Goal: Information Seeking & Learning: Learn about a topic

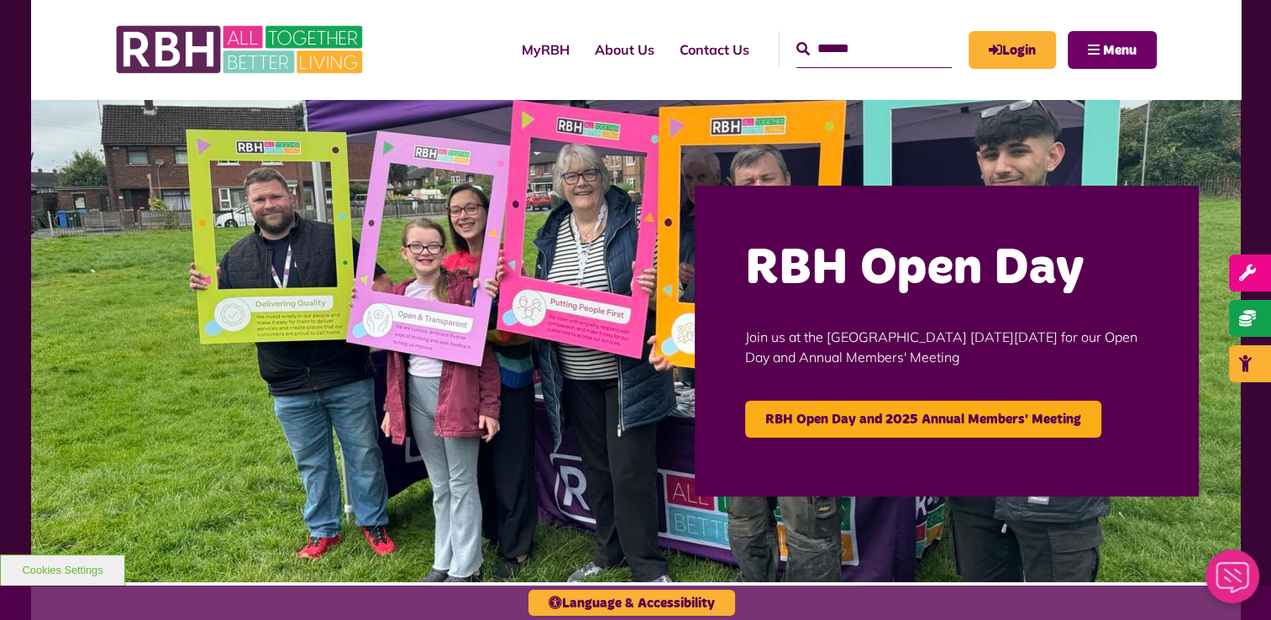
click at [1105, 51] on span "Menu" at bounding box center [1120, 50] width 34 height 13
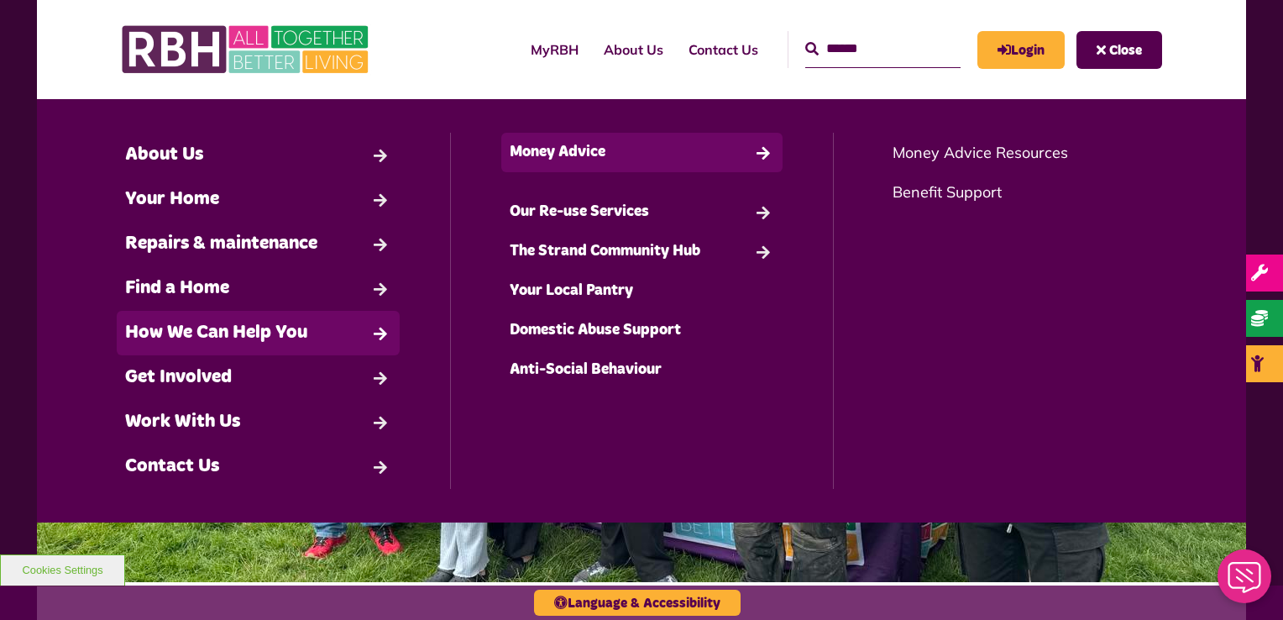
click at [603, 155] on link "Money Advice" at bounding box center [642, 152] width 282 height 39
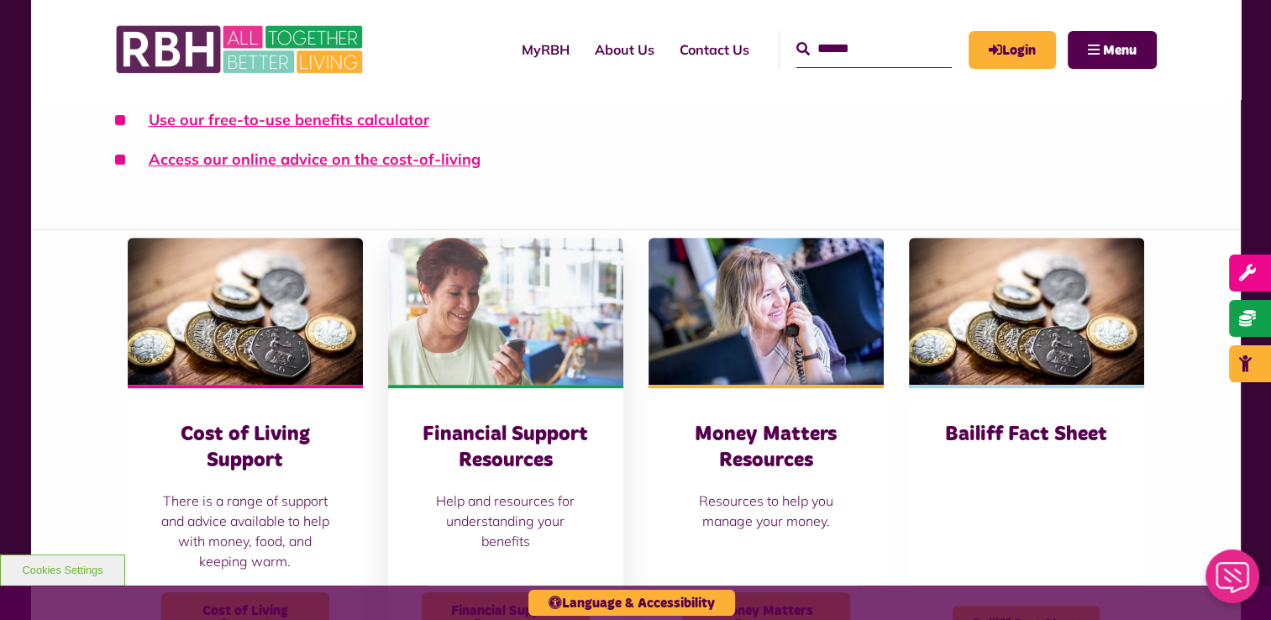
scroll to position [672, 0]
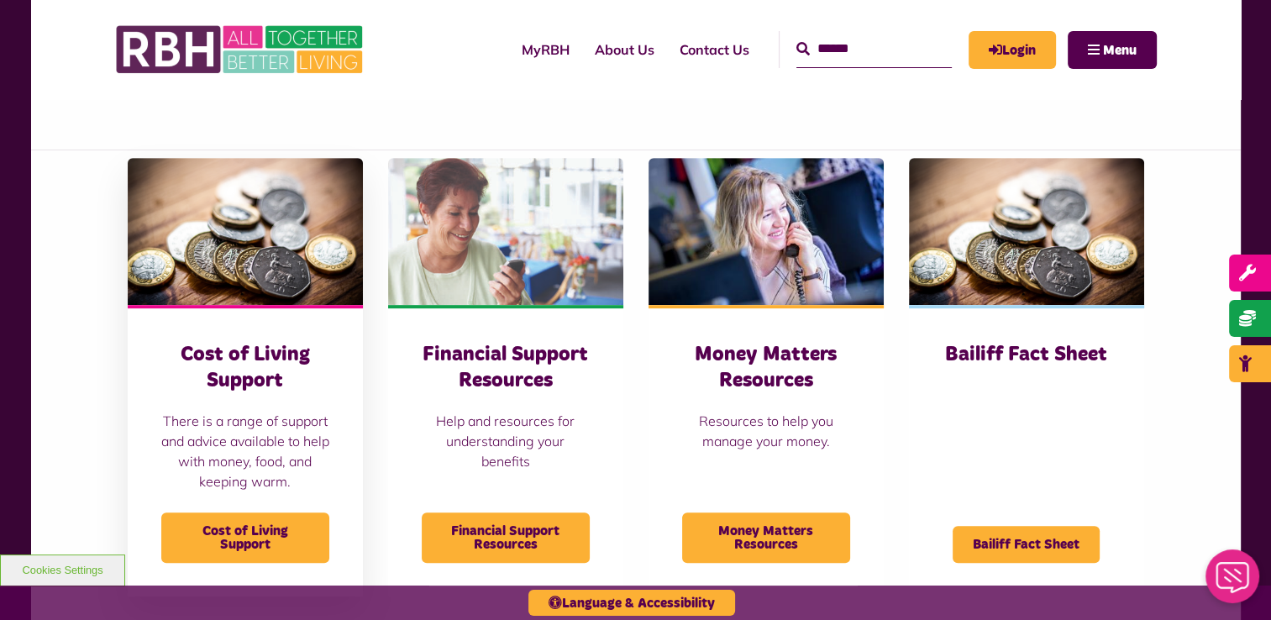
click at [266, 370] on h3 "Cost of Living Support" at bounding box center [245, 368] width 168 height 52
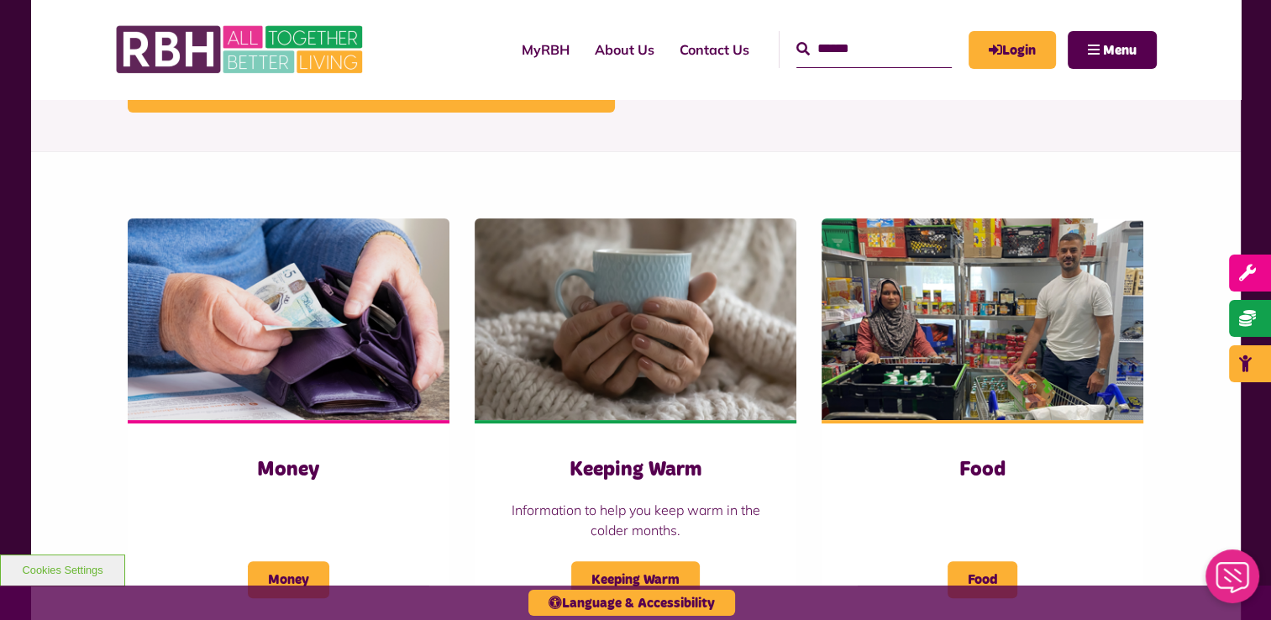
scroll to position [504, 0]
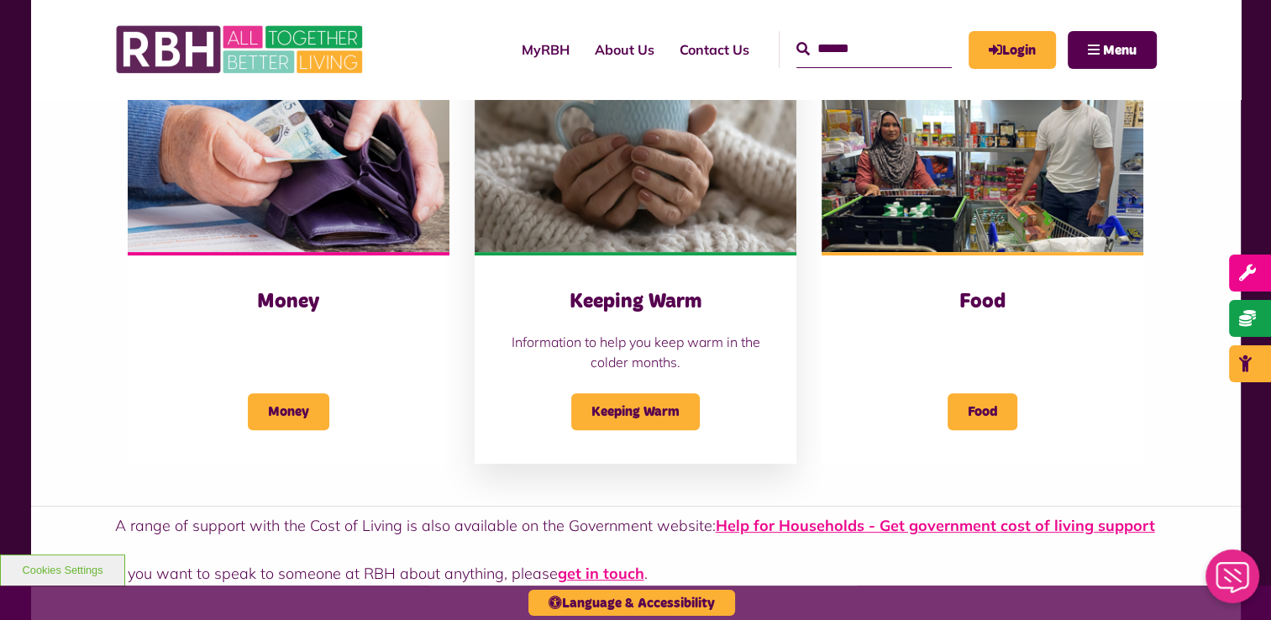
click at [648, 323] on div "Keeping Warm Information to help you keep warm in the colder months." at bounding box center [635, 330] width 254 height 83
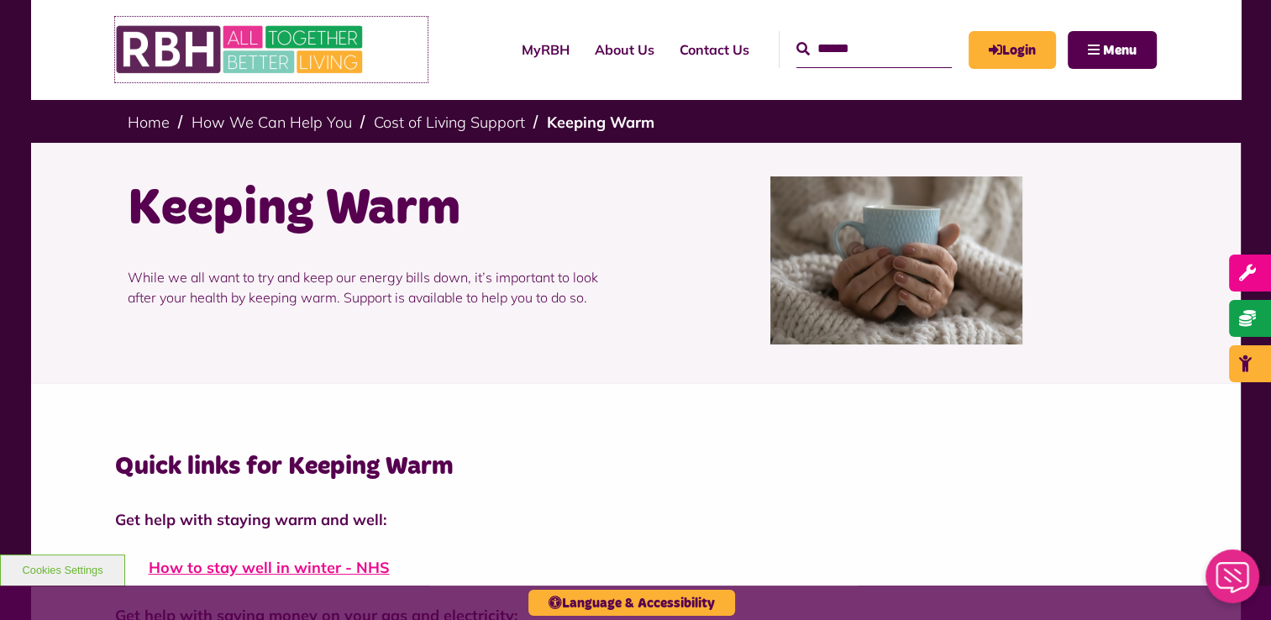
click at [207, 52] on img at bounding box center [241, 50] width 252 height 66
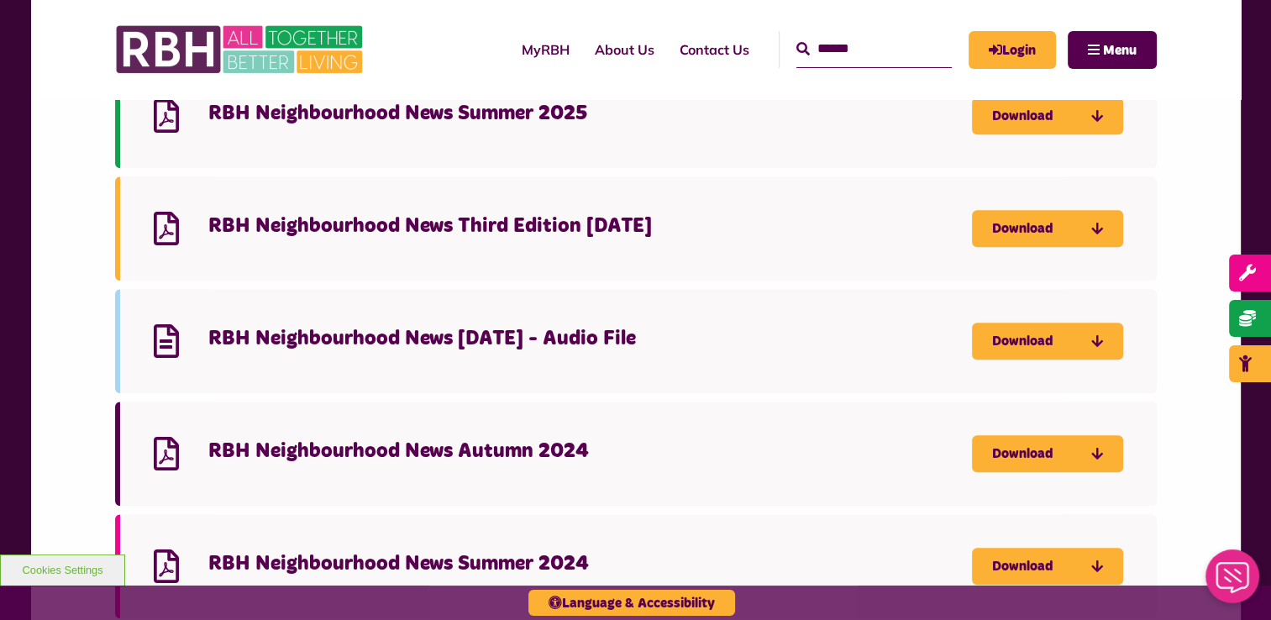
scroll to position [672, 0]
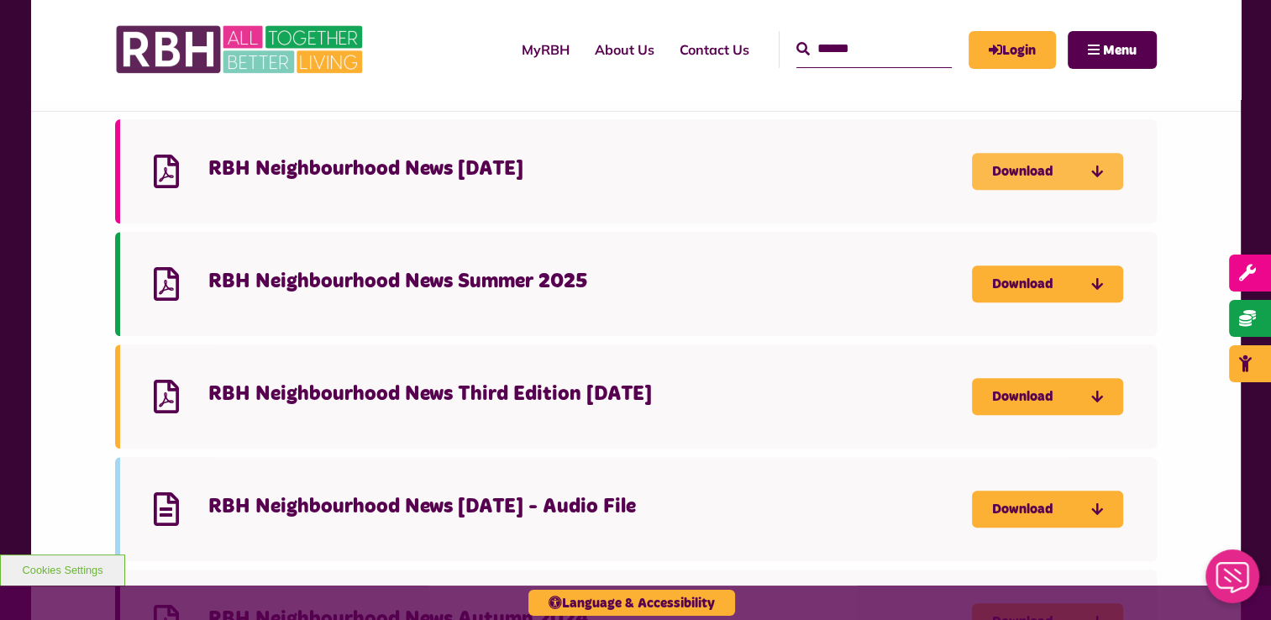
click at [1028, 164] on link "Download" at bounding box center [1047, 171] width 151 height 37
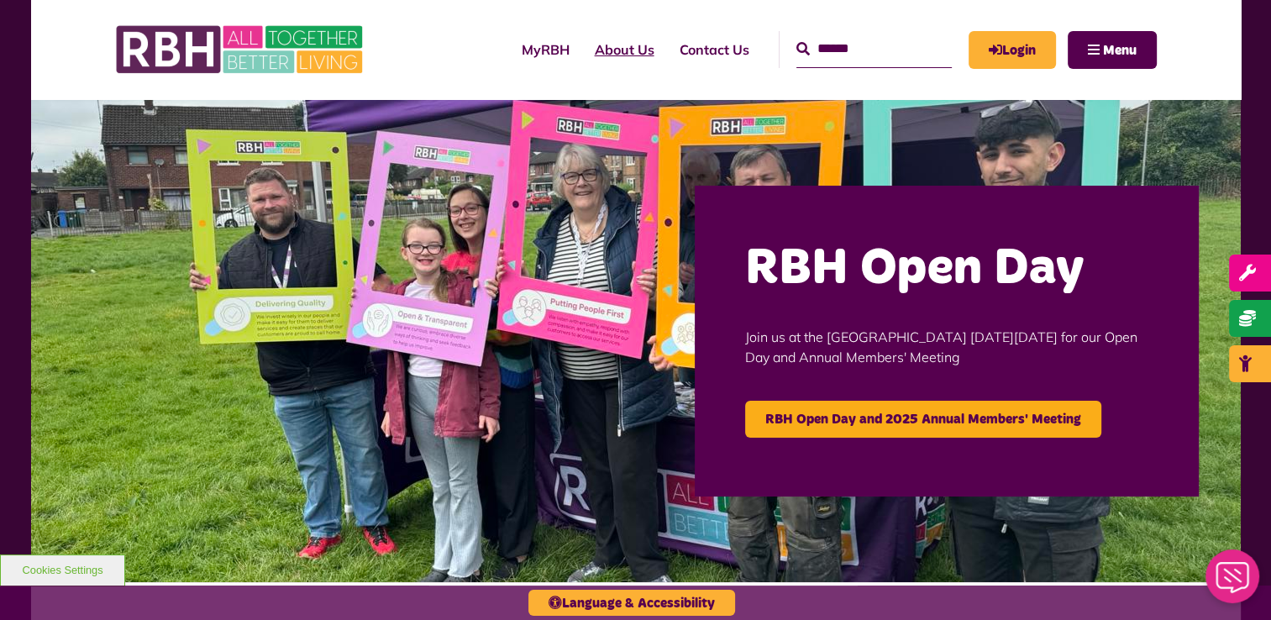
click at [618, 56] on link "About Us" at bounding box center [624, 49] width 85 height 45
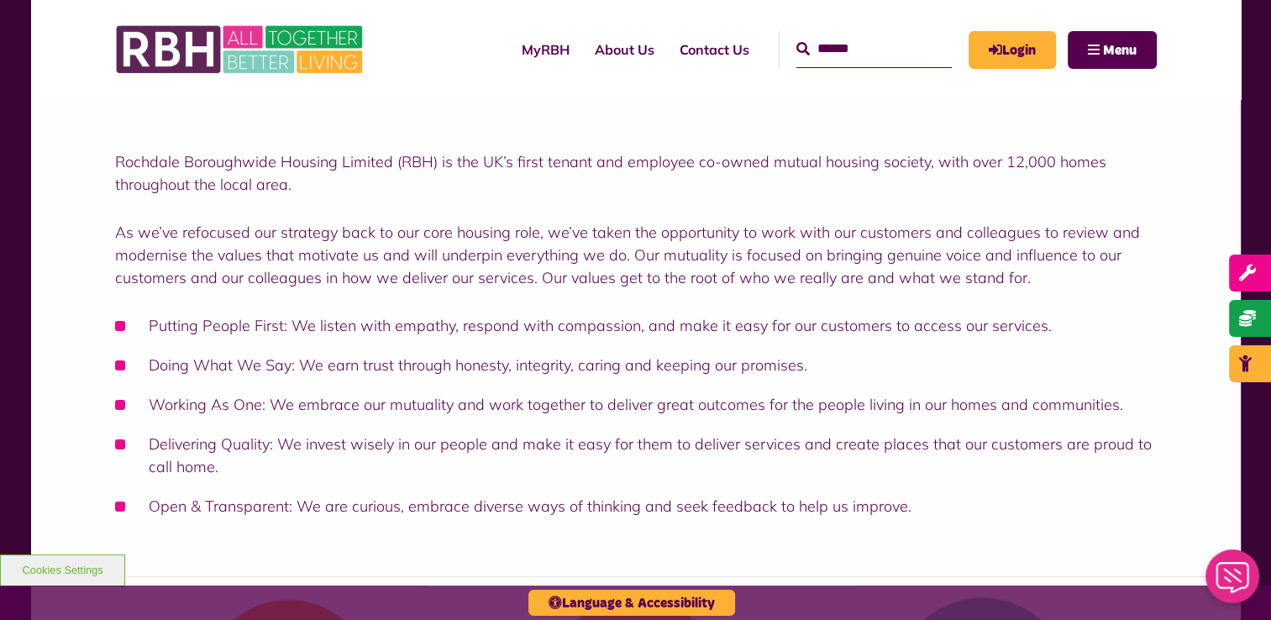
scroll to position [168, 0]
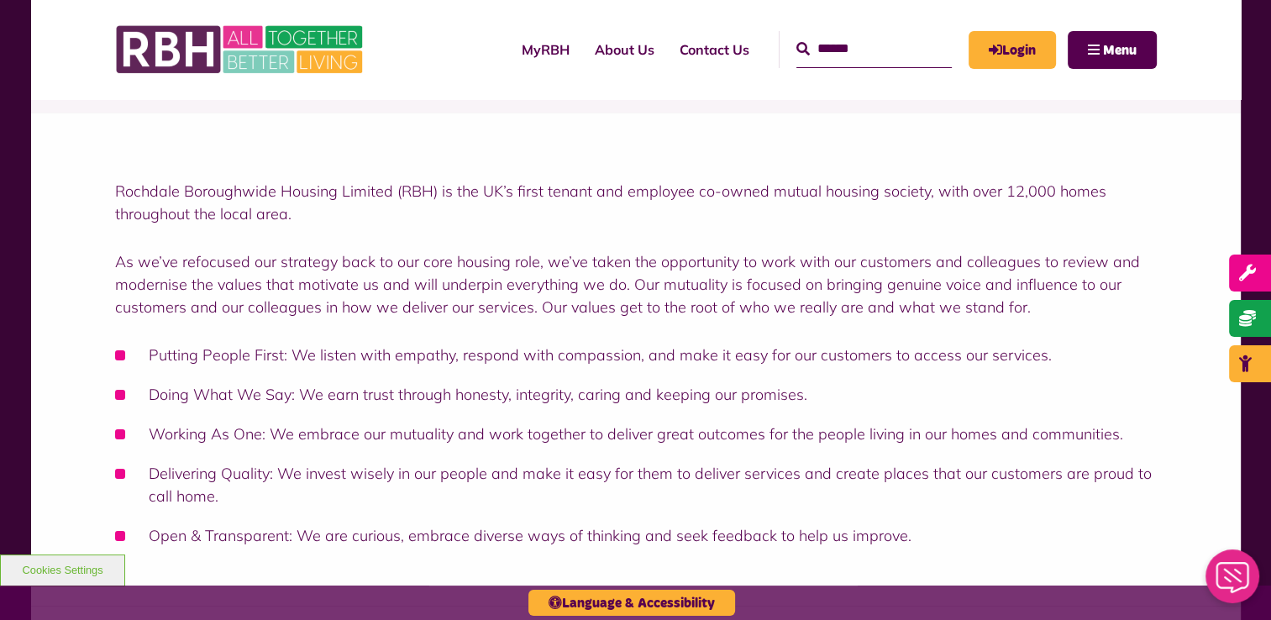
click at [347, 260] on p "As we’ve refocused our strategy back to our core housing role, we’ve taken the …" at bounding box center [635, 284] width 1041 height 68
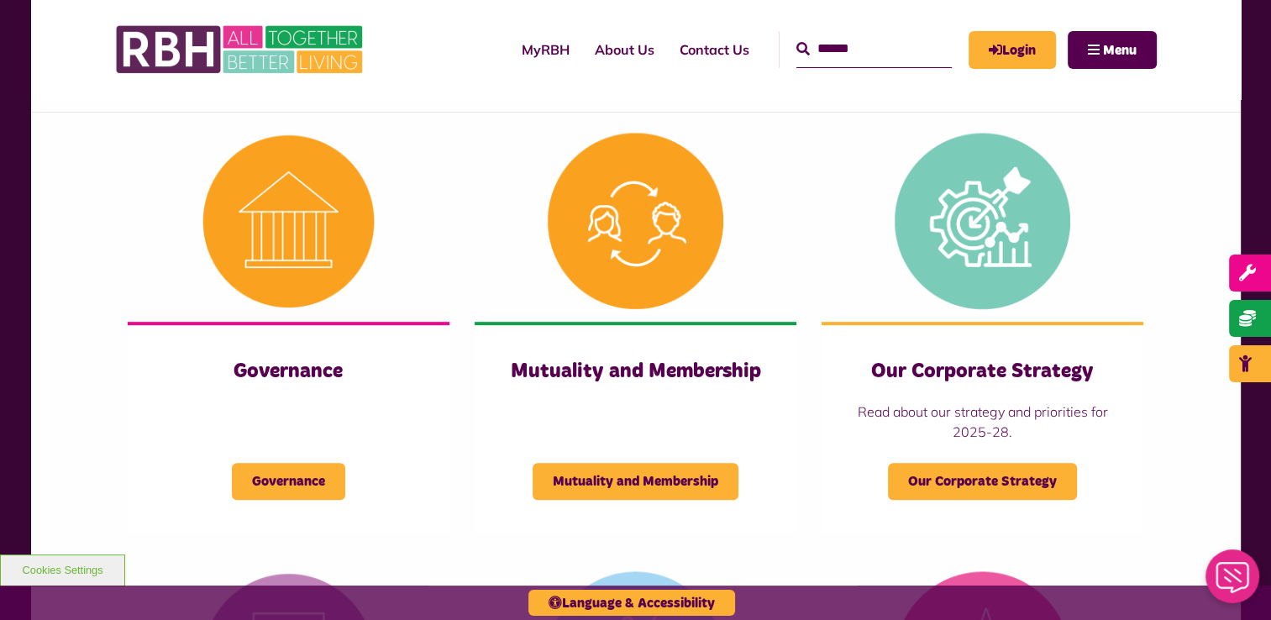
scroll to position [840, 0]
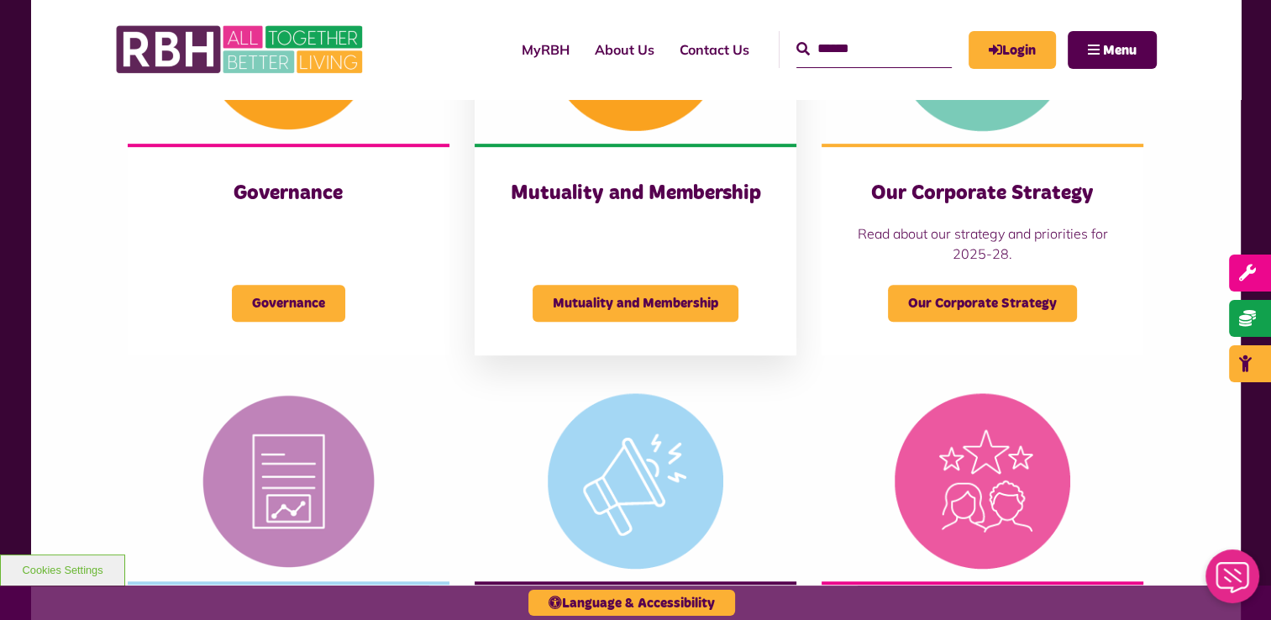
click at [719, 198] on h3 "Mutuality and Membership" at bounding box center [635, 194] width 254 height 26
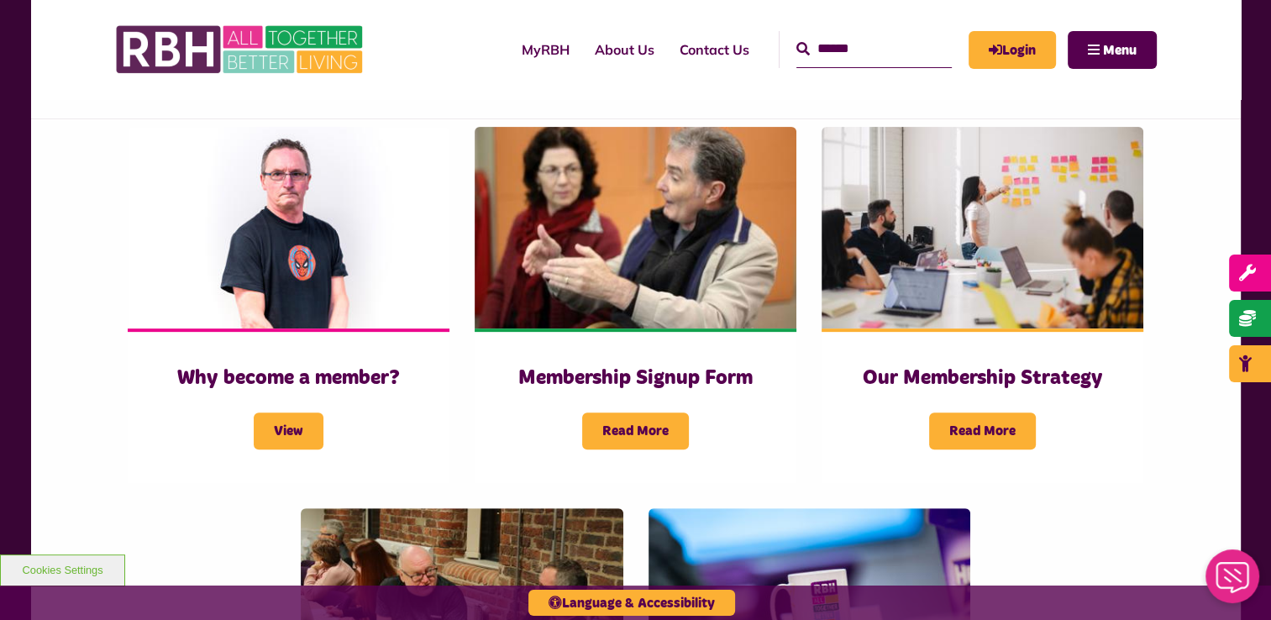
scroll to position [588, 0]
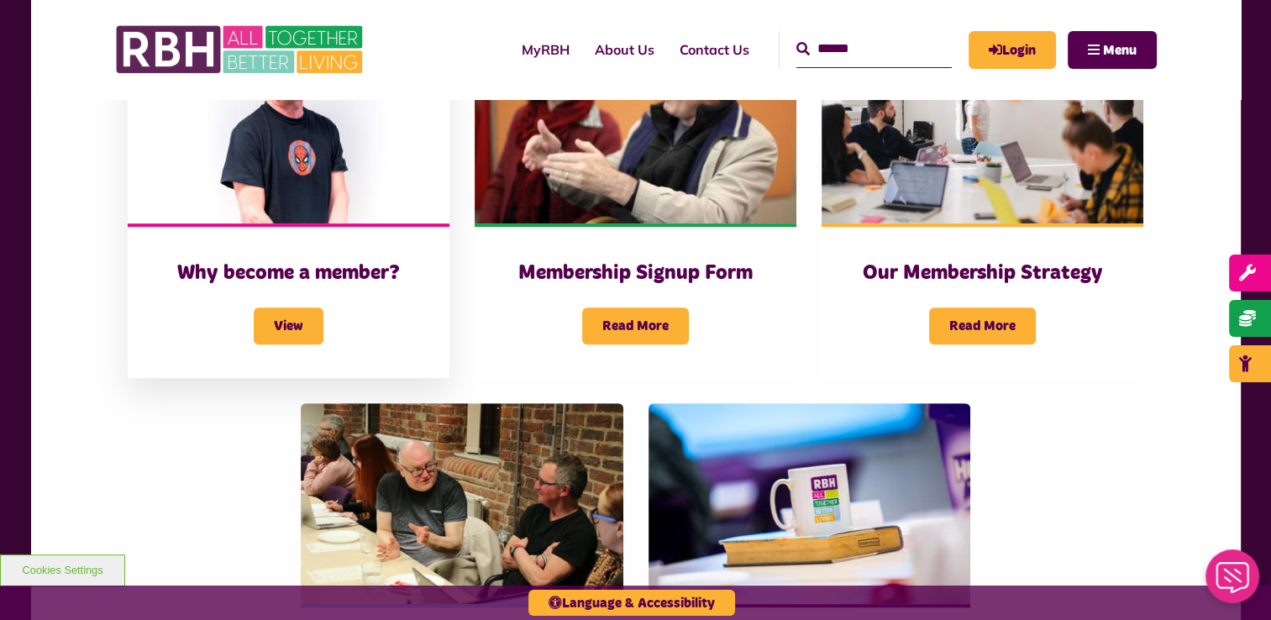
click at [339, 149] on img at bounding box center [289, 123] width 322 height 202
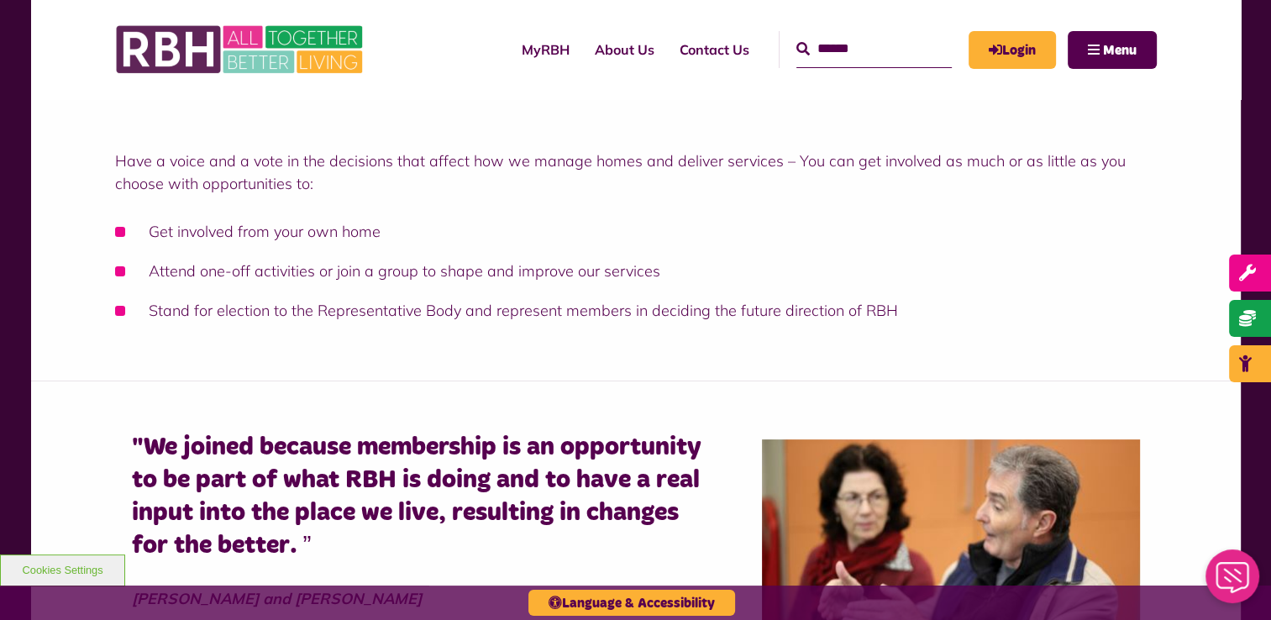
scroll to position [420, 0]
